Goal: Task Accomplishment & Management: Manage account settings

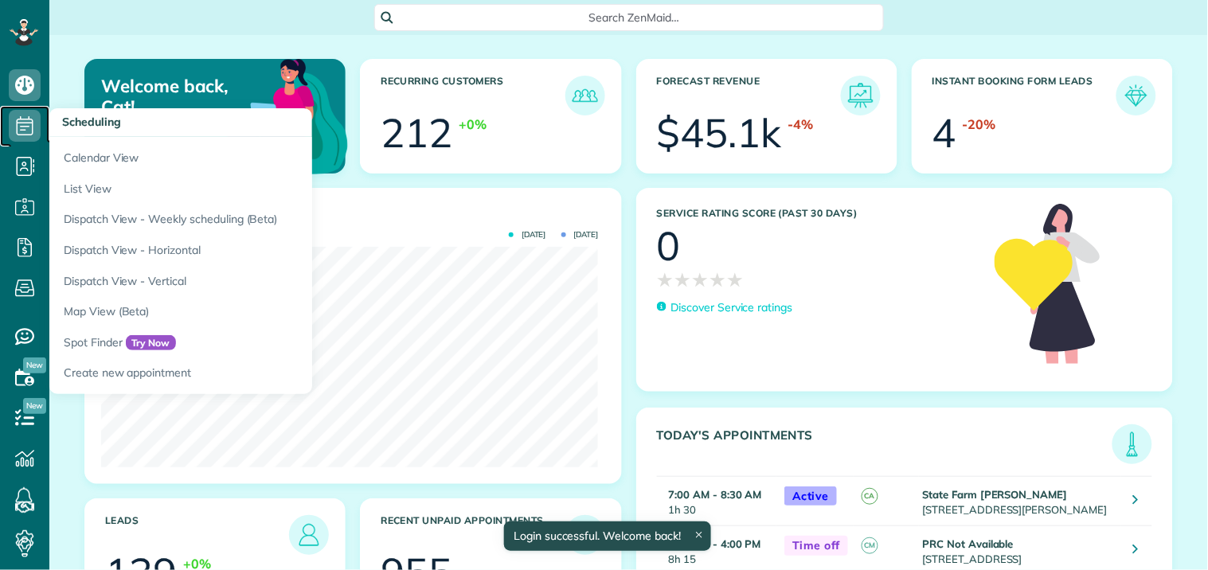
click at [26, 123] on use at bounding box center [25, 125] width 17 height 19
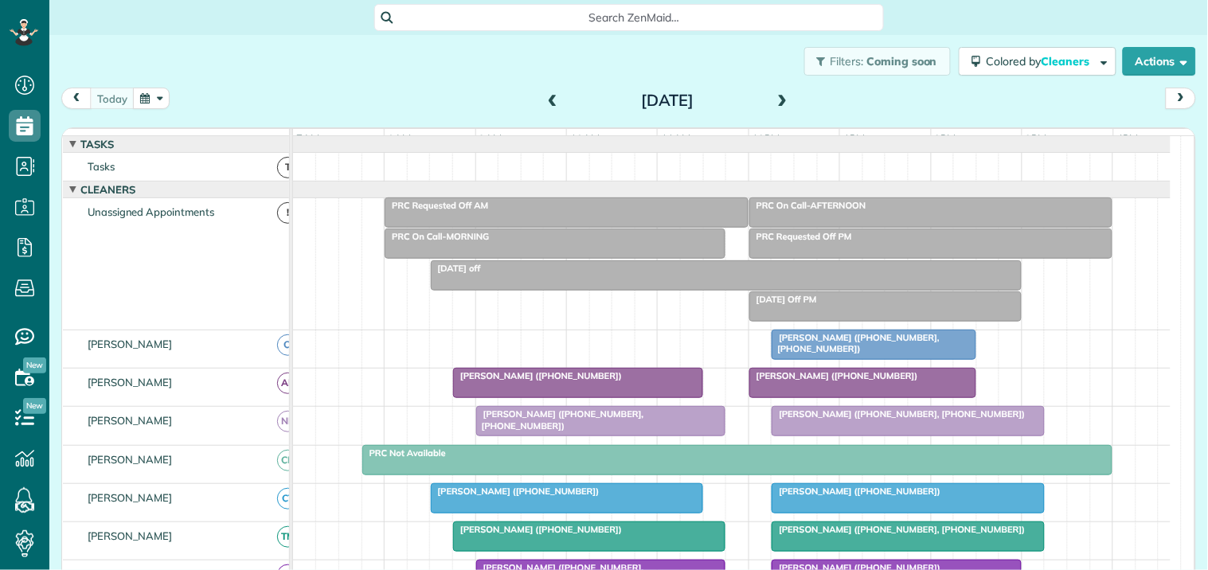
scroll to position [177, 0]
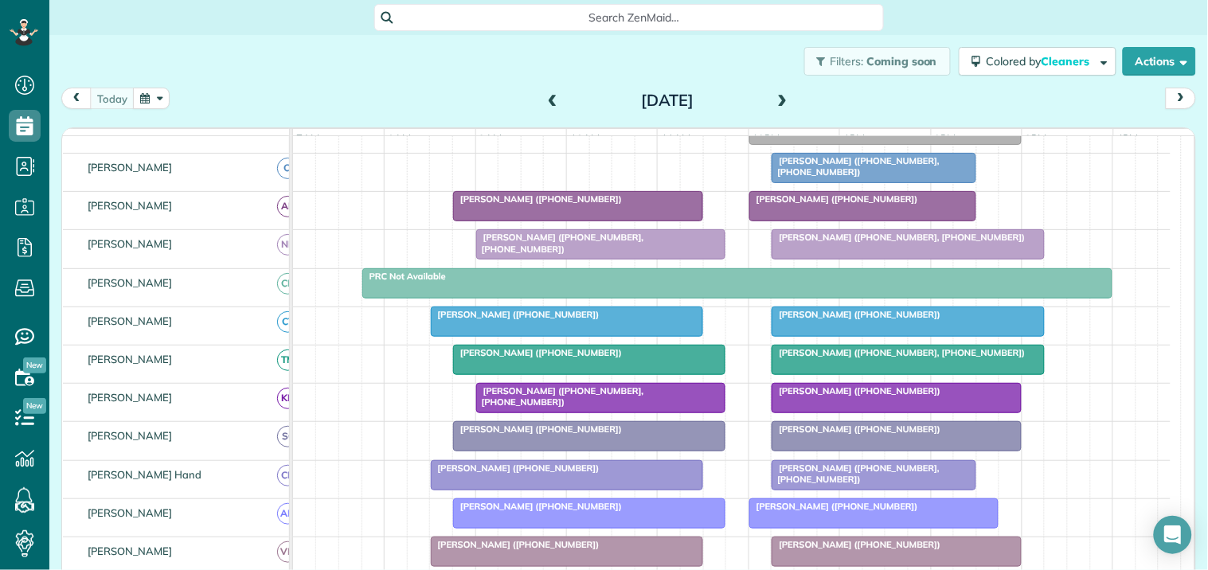
click at [592, 336] on div at bounding box center [567, 321] width 271 height 29
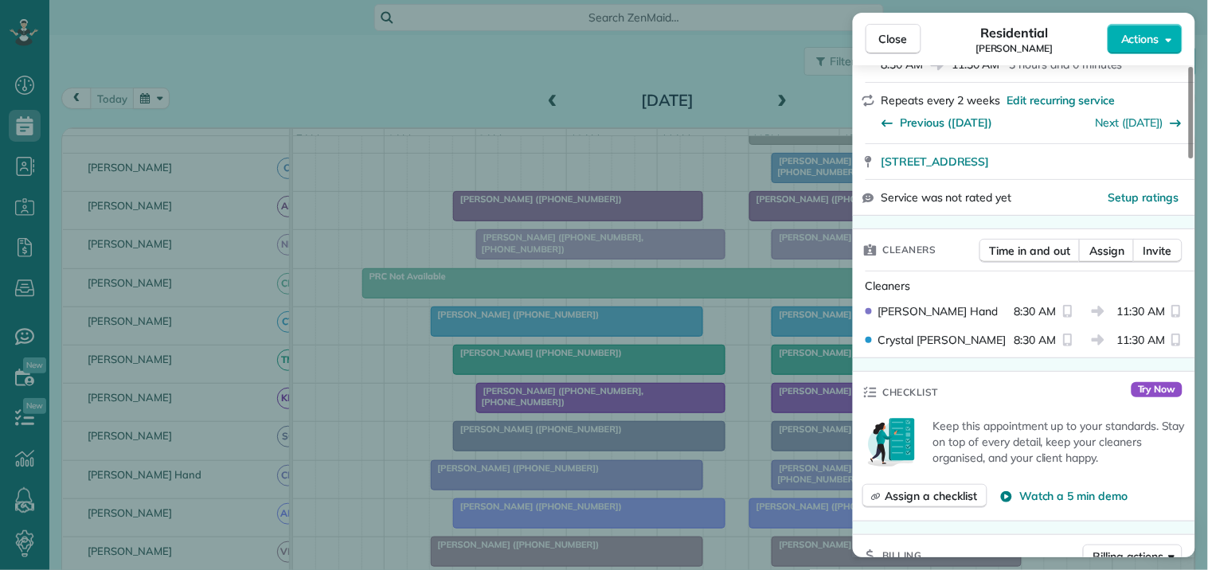
scroll to position [265, 0]
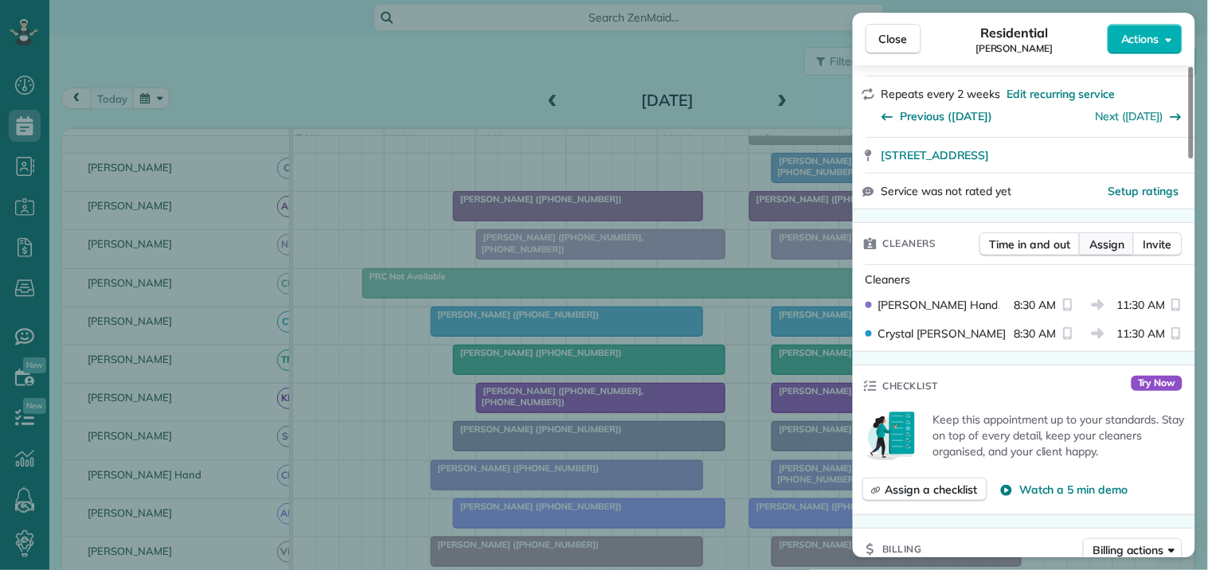
click at [1115, 244] on span "Assign" at bounding box center [1106, 244] width 35 height 16
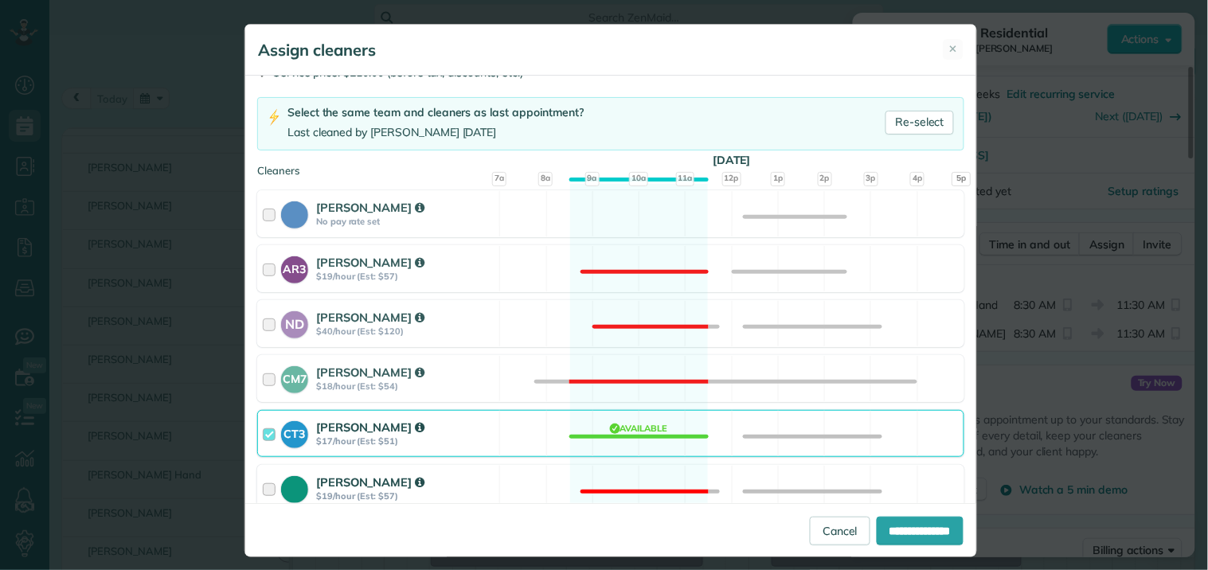
scroll to position [177, 0]
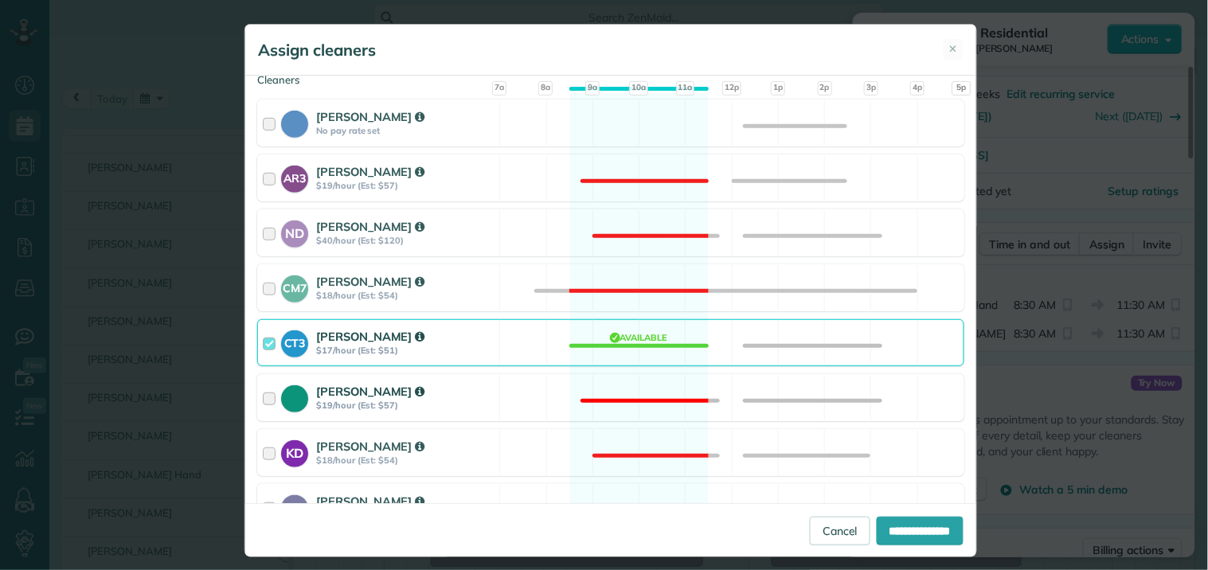
click at [626, 388] on div "Tamara Mitchell $19/hour (Est: $57) Not available" at bounding box center [610, 397] width 707 height 47
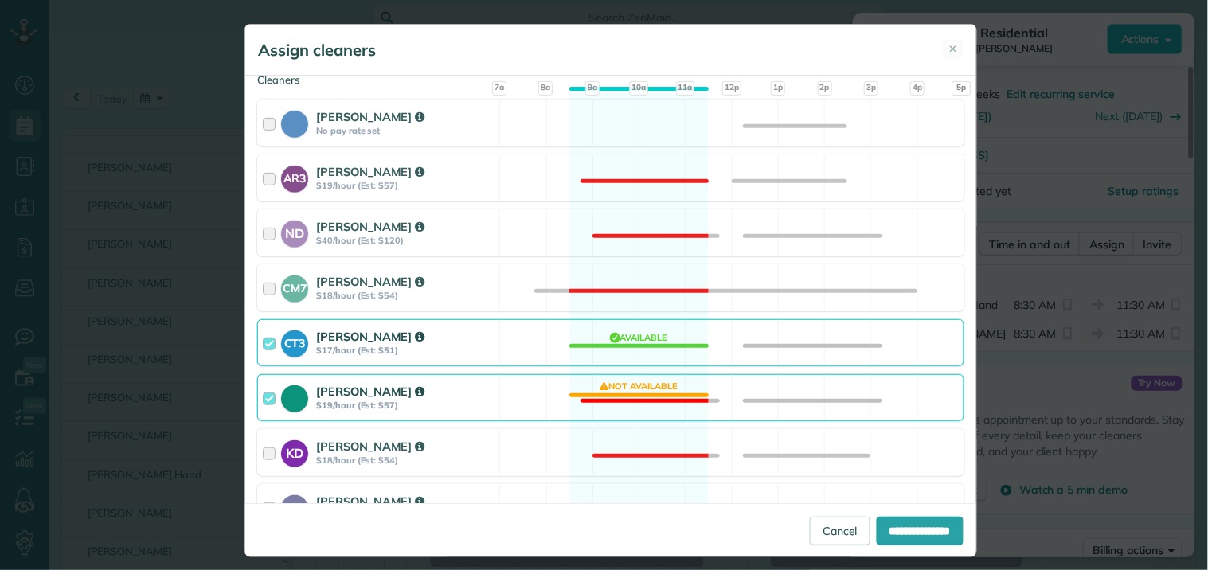
scroll to position [442, 0]
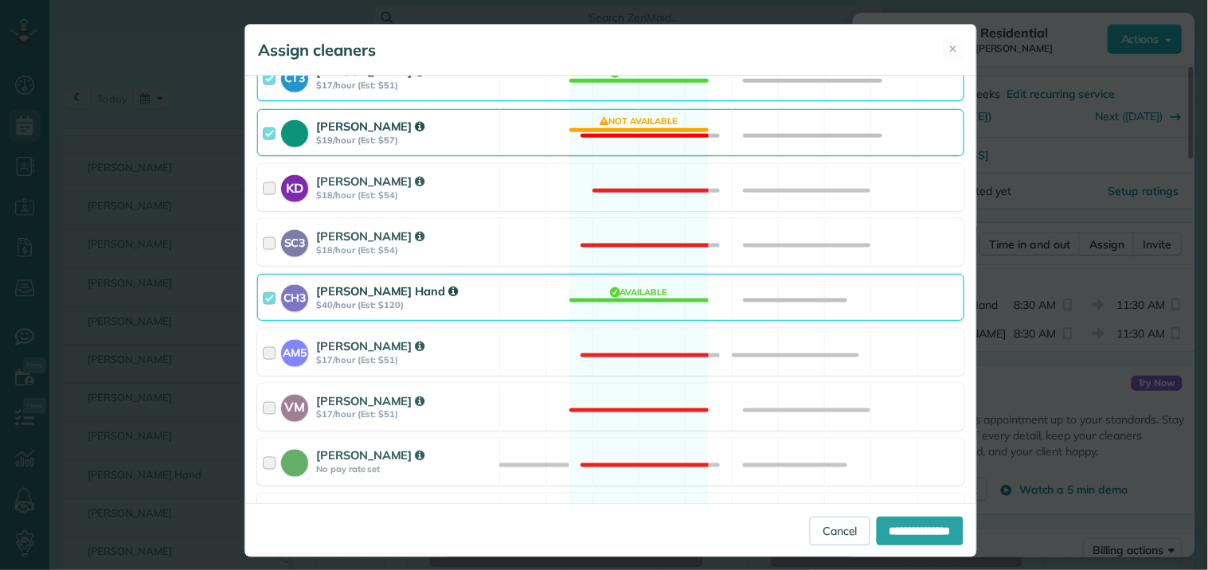
click at [643, 303] on div "CH3 Cortney Hand $40/hour (Est: $120) Available" at bounding box center [610, 297] width 707 height 47
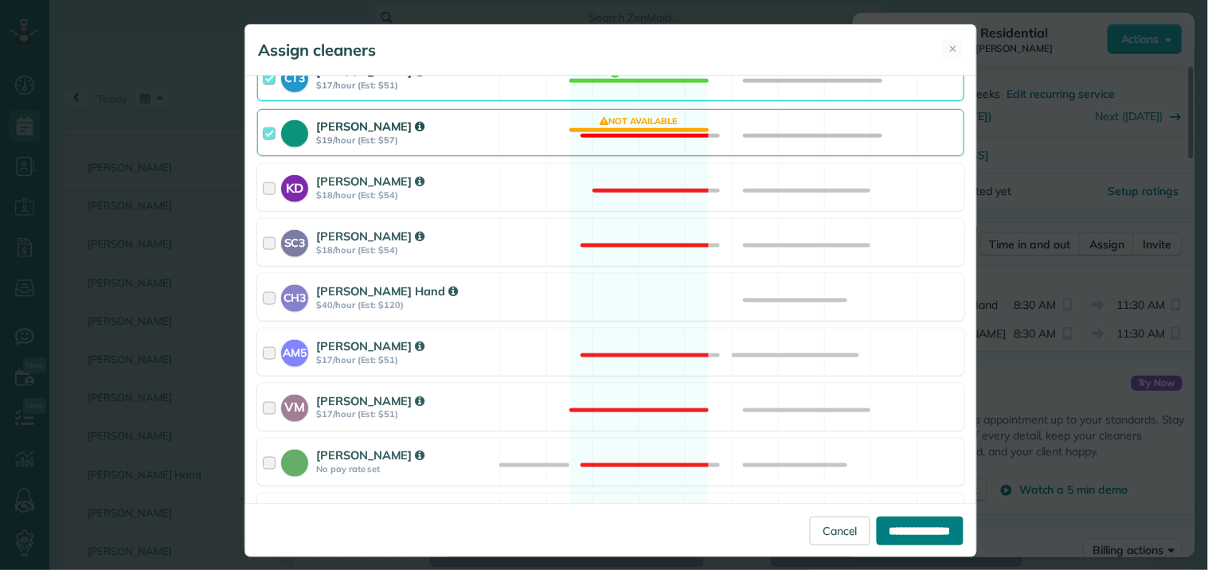
click at [917, 545] on input "**********" at bounding box center [920, 531] width 87 height 29
type input "**********"
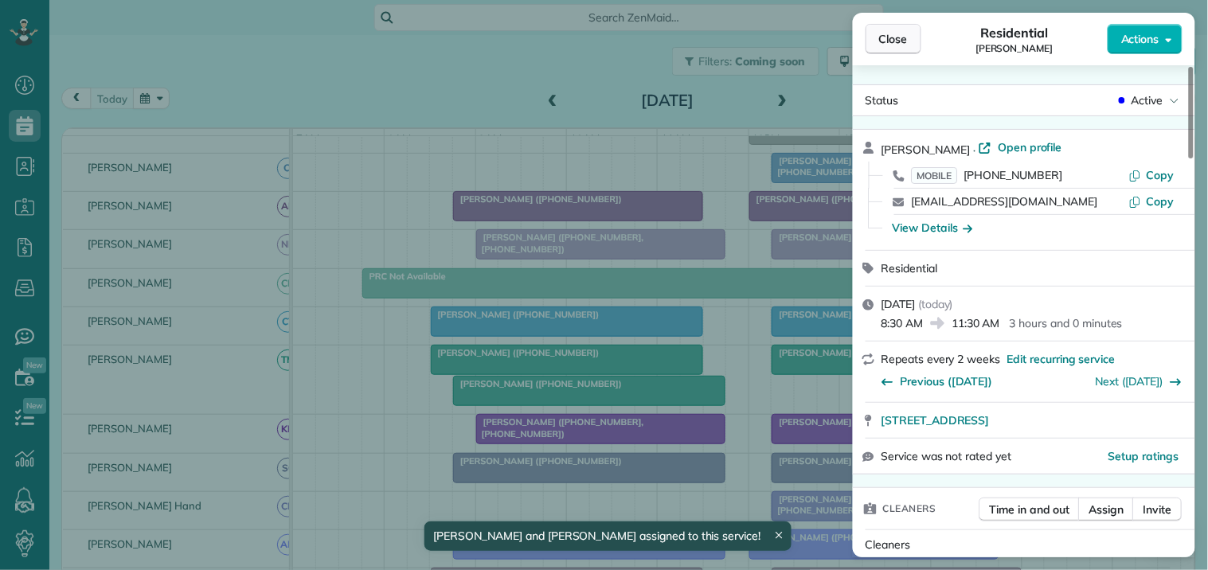
click at [897, 38] on span "Close" at bounding box center [893, 39] width 29 height 16
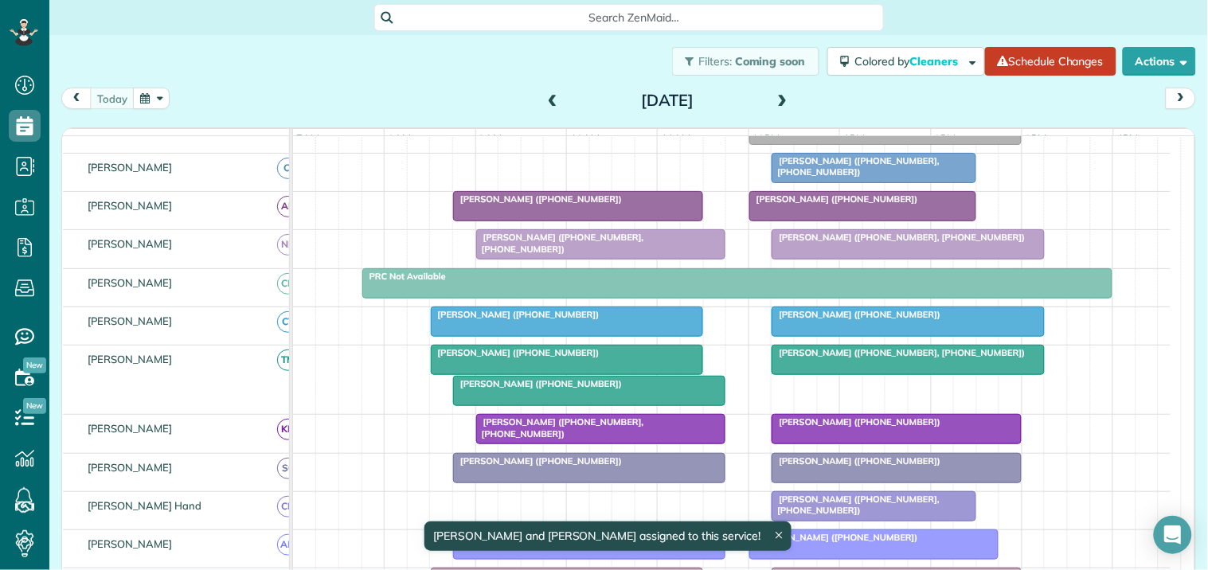
click at [587, 389] on div "[PERSON_NAME] ([PHONE_NUMBER])" at bounding box center [589, 383] width 263 height 11
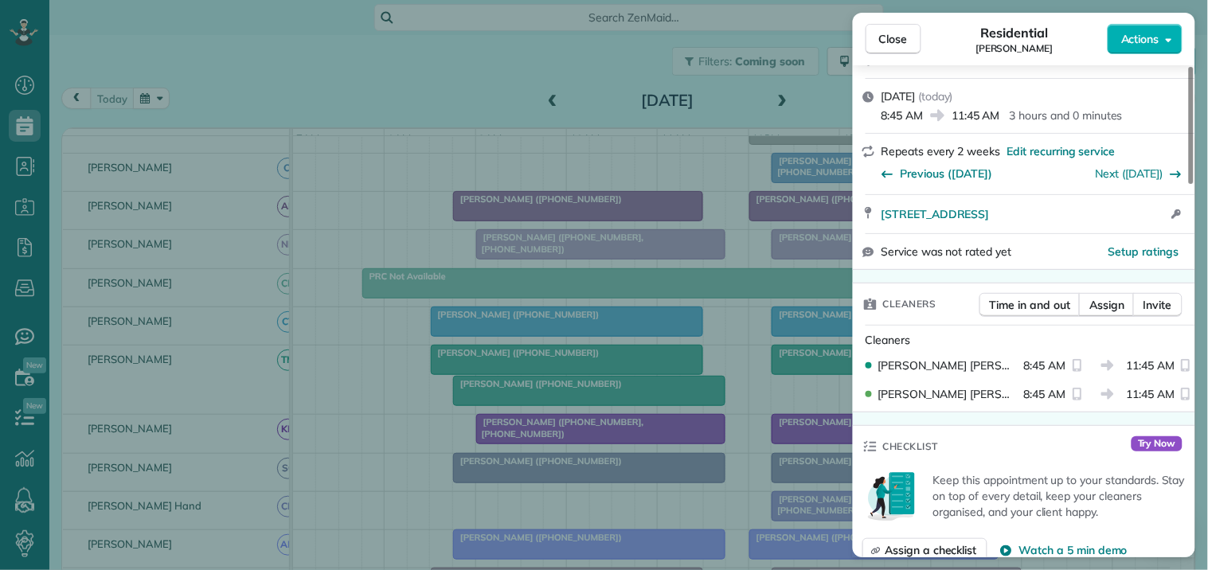
scroll to position [354, 0]
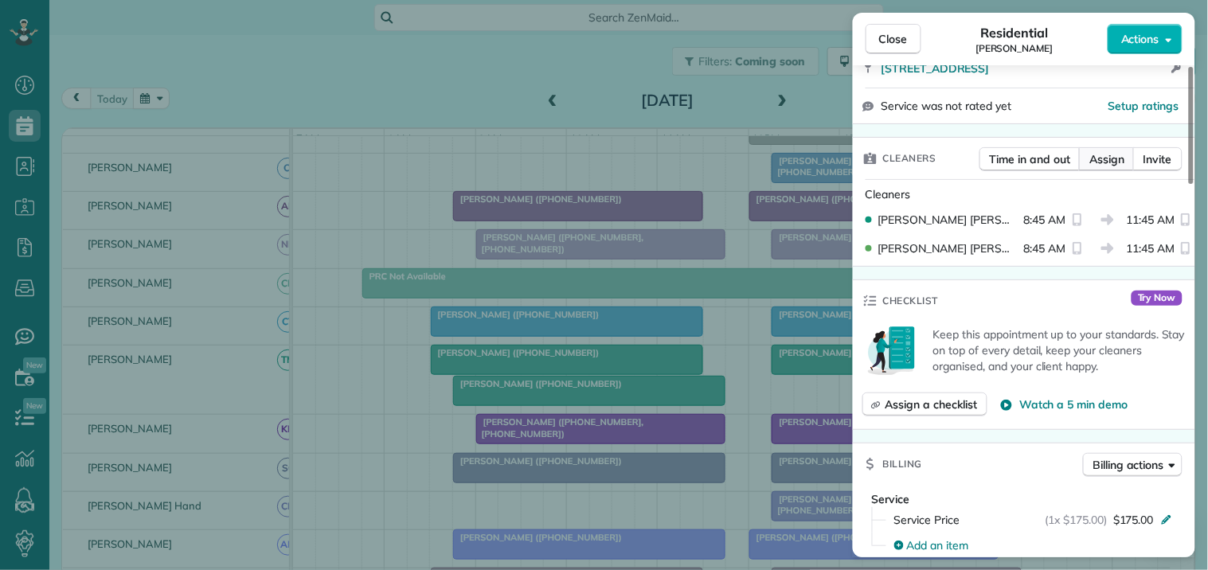
click at [1113, 154] on span "Assign" at bounding box center [1106, 159] width 35 height 16
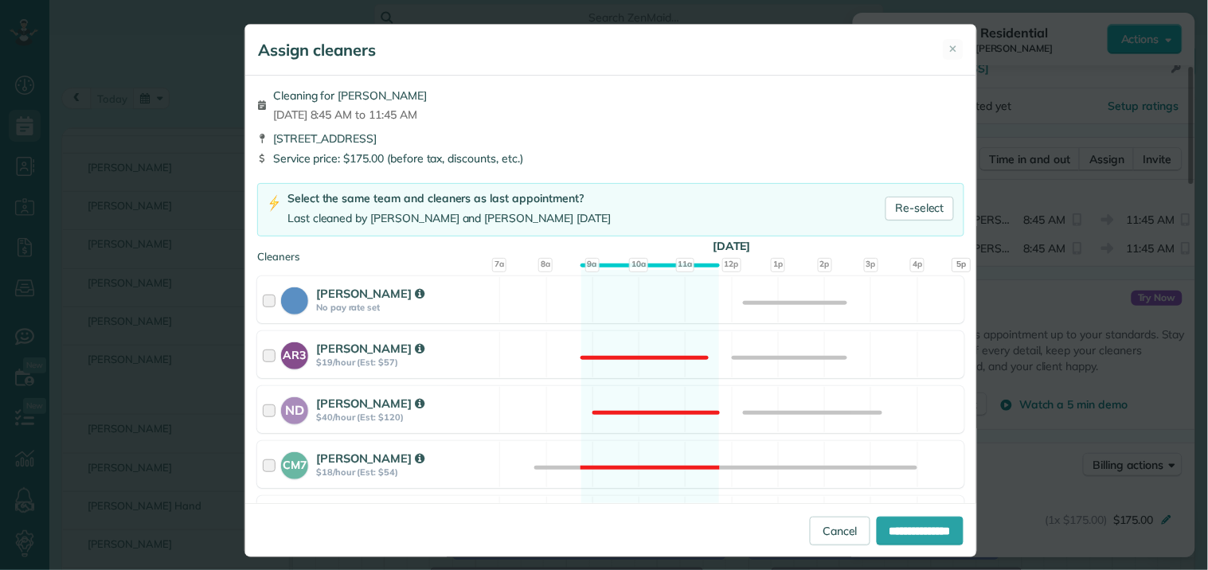
scroll to position [265, 0]
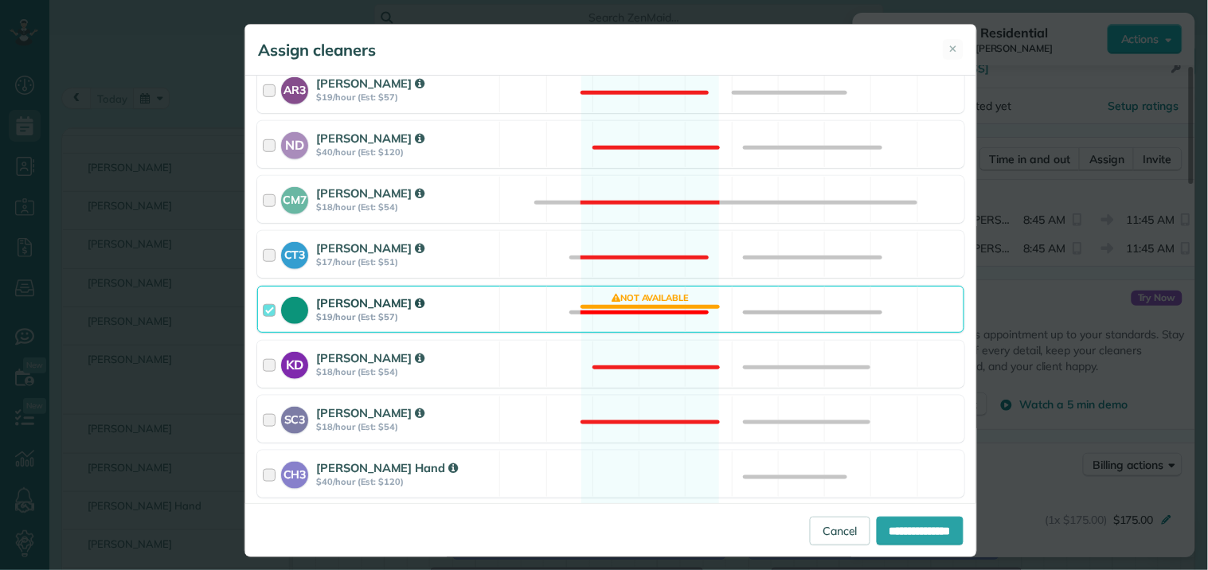
click at [611, 306] on div "Tamara Mitchell $19/hour (Est: $57) Not available" at bounding box center [610, 309] width 707 height 47
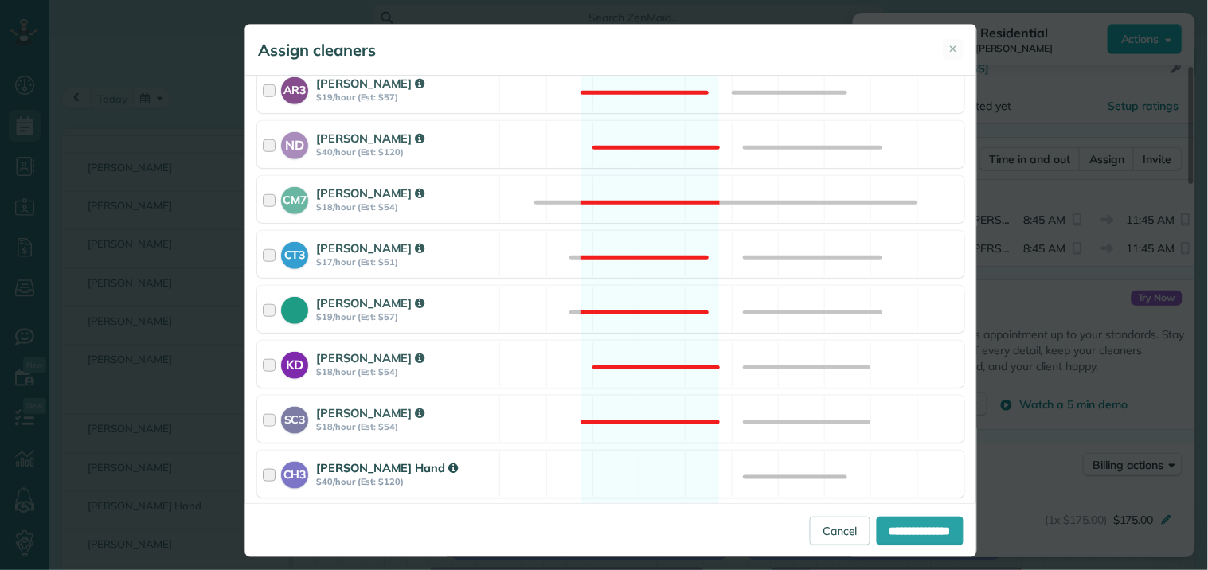
click at [627, 471] on div "CH3 Cortney Hand $40/hour (Est: $120) Available" at bounding box center [610, 474] width 707 height 47
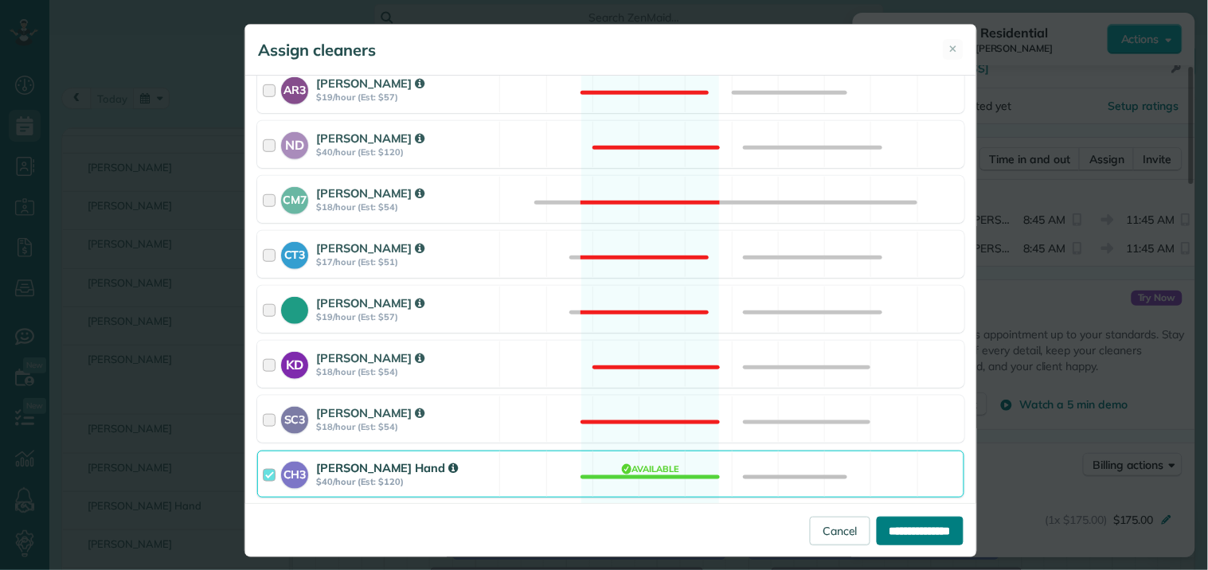
click at [901, 538] on input "**********" at bounding box center [920, 531] width 87 height 29
type input "**********"
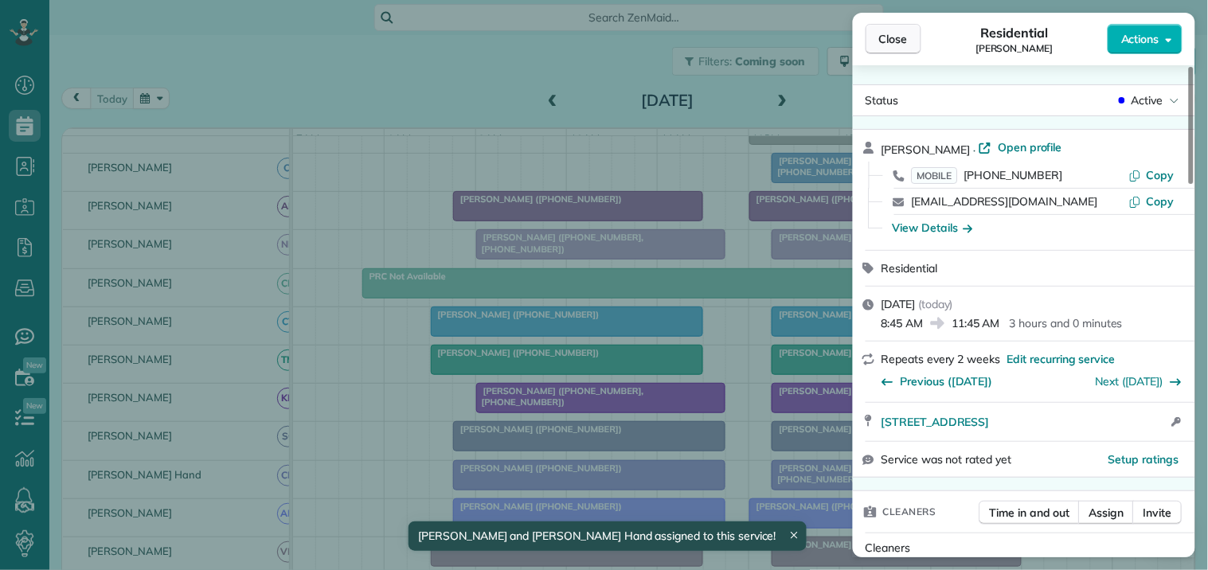
click at [900, 48] on button "Close" at bounding box center [893, 39] width 56 height 30
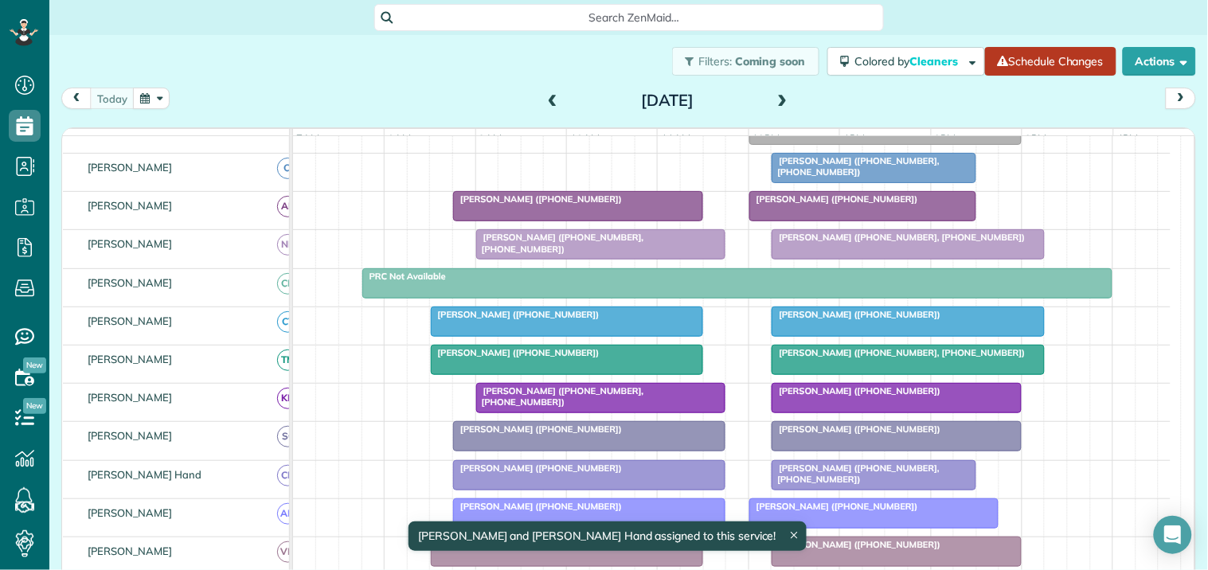
click at [1061, 59] on link "Schedule Changes" at bounding box center [1050, 61] width 131 height 29
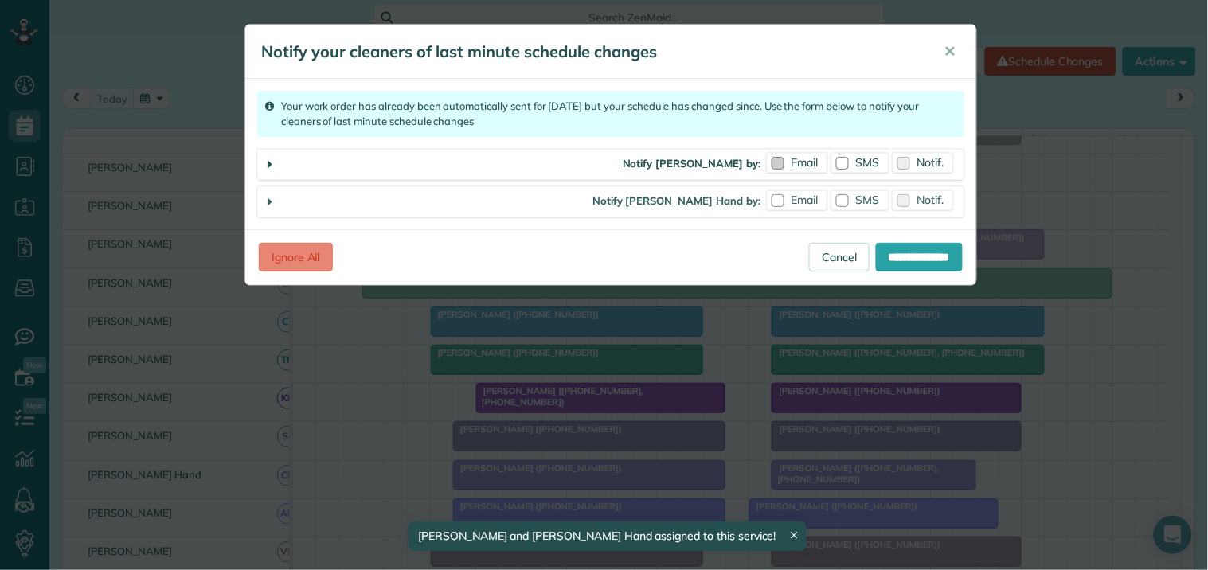
click at [796, 158] on span "Email" at bounding box center [804, 162] width 27 height 14
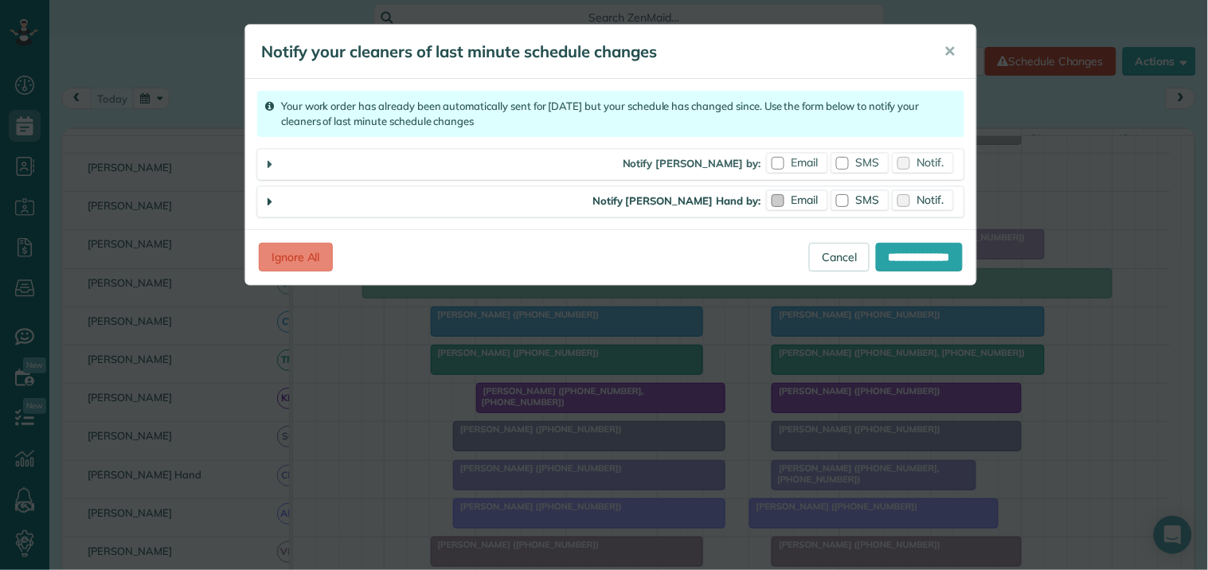
click at [787, 199] on label "Email" at bounding box center [797, 200] width 61 height 20
click at [911, 263] on input "**********" at bounding box center [919, 257] width 87 height 29
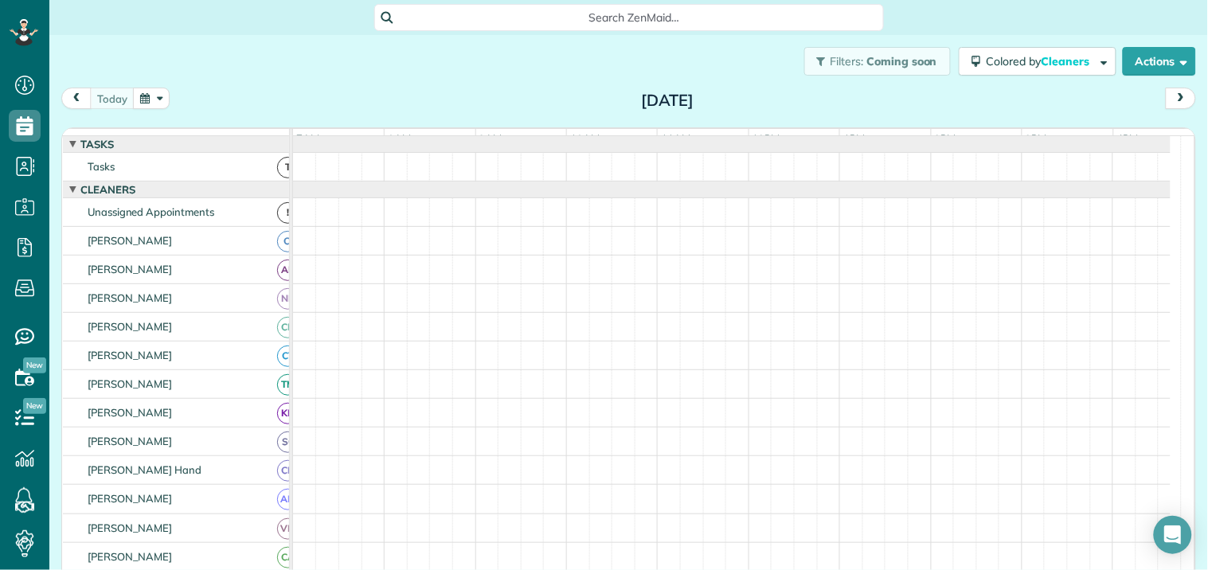
scroll to position [6, 6]
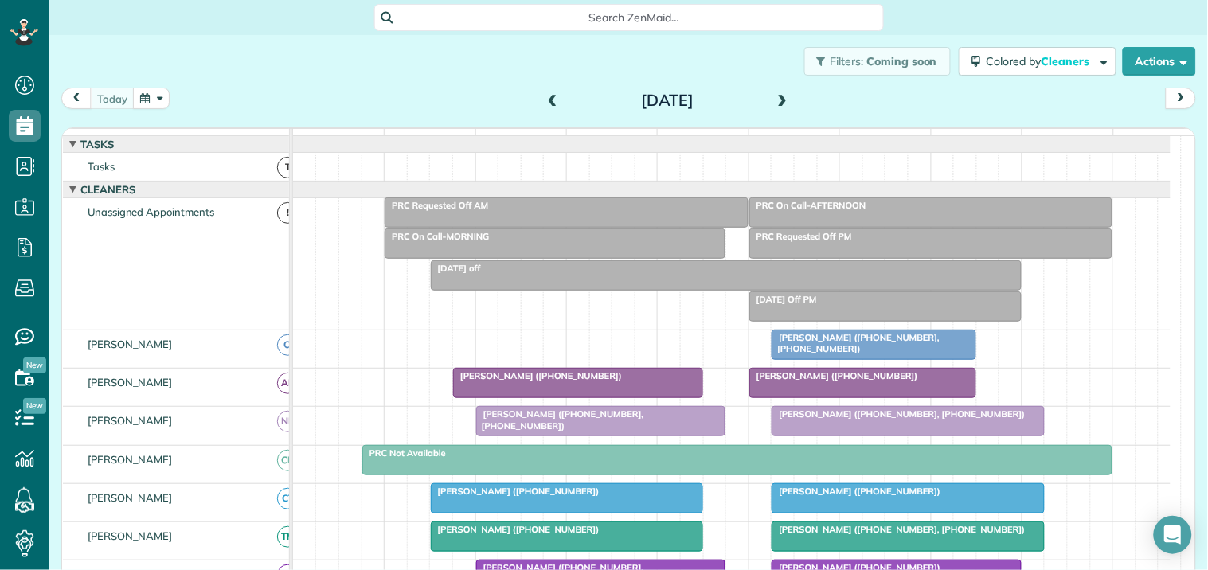
click at [290, 263] on td at bounding box center [291, 360] width 3 height 448
